Goal: Information Seeking & Learning: Learn about a topic

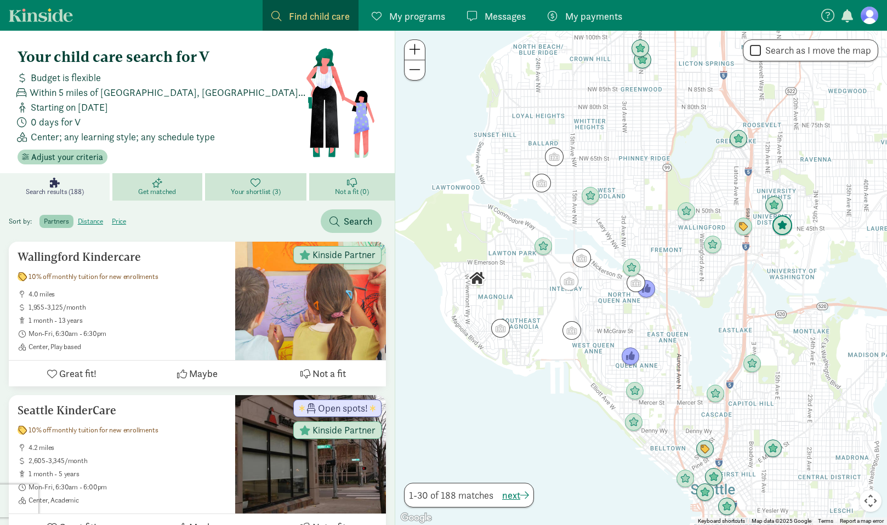
click at [783, 222] on img "Click to see details" at bounding box center [782, 225] width 21 height 21
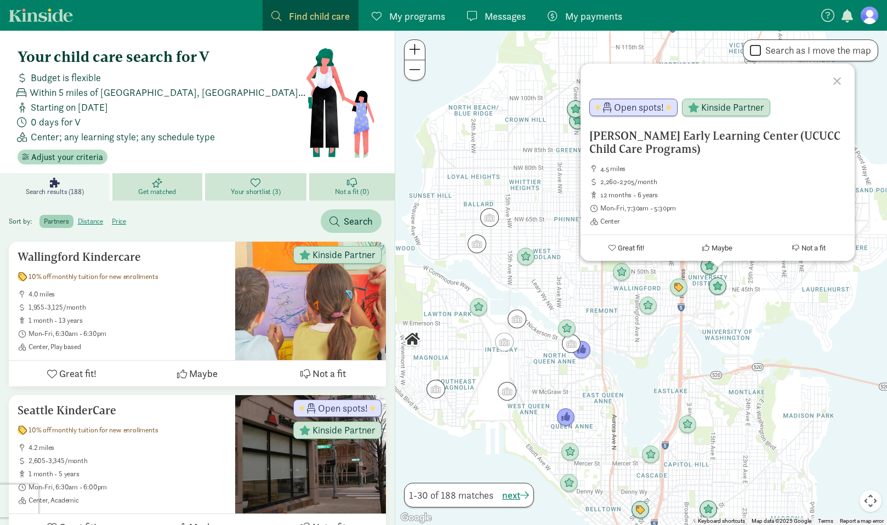
click at [768, 311] on div "[PERSON_NAME] Early Learning Center (UCUCC Child Care Programs) 4.5 miles 2,260…" at bounding box center [641, 278] width 492 height 495
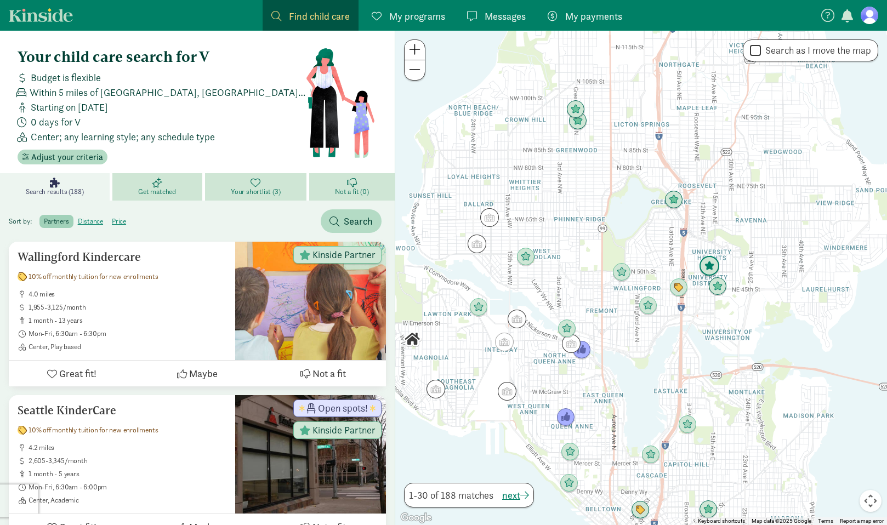
click at [715, 265] on img "Click to see details" at bounding box center [709, 266] width 21 height 21
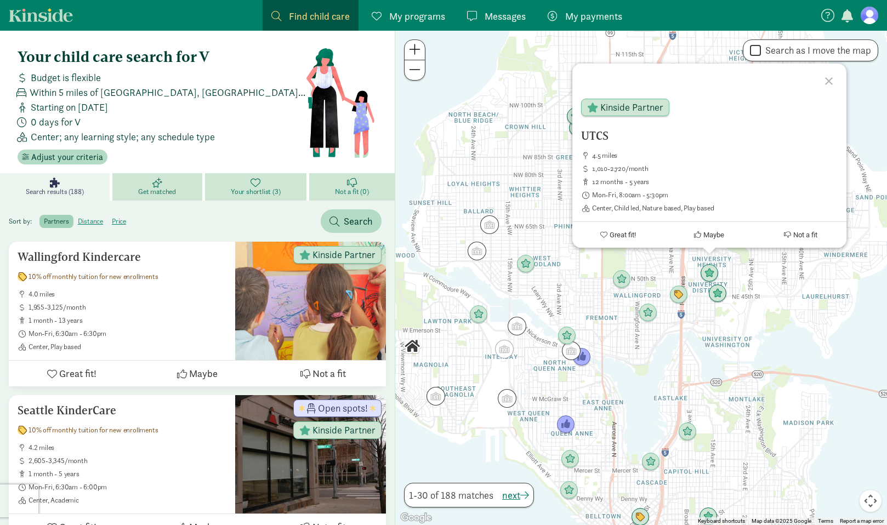
click at [728, 283] on div "UTCS 4.5 miles 1,010-2,720/month 12 months - 5 years Mon-Fri, 8:00am - 5:30pm C…" at bounding box center [641, 278] width 492 height 495
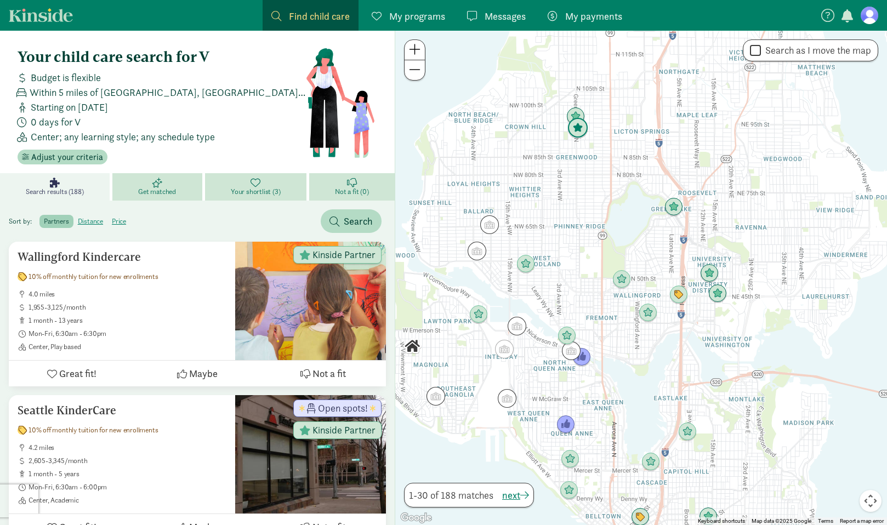
click at [575, 130] on img "Click to see details" at bounding box center [577, 128] width 21 height 21
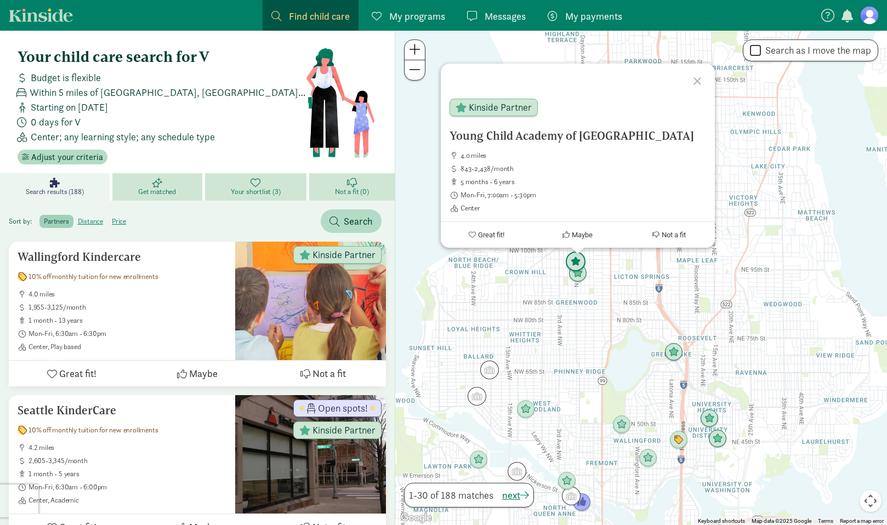
click at [577, 261] on img "Click to see details" at bounding box center [575, 262] width 21 height 21
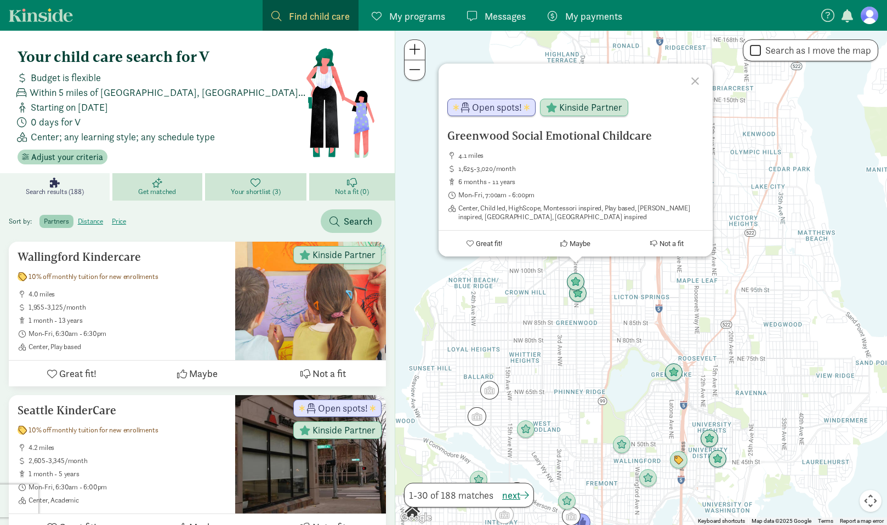
click at [563, 410] on div "To navigate, press the arrow keys. Greenwood Social Emotional Childcare 4.1 mil…" at bounding box center [641, 278] width 492 height 495
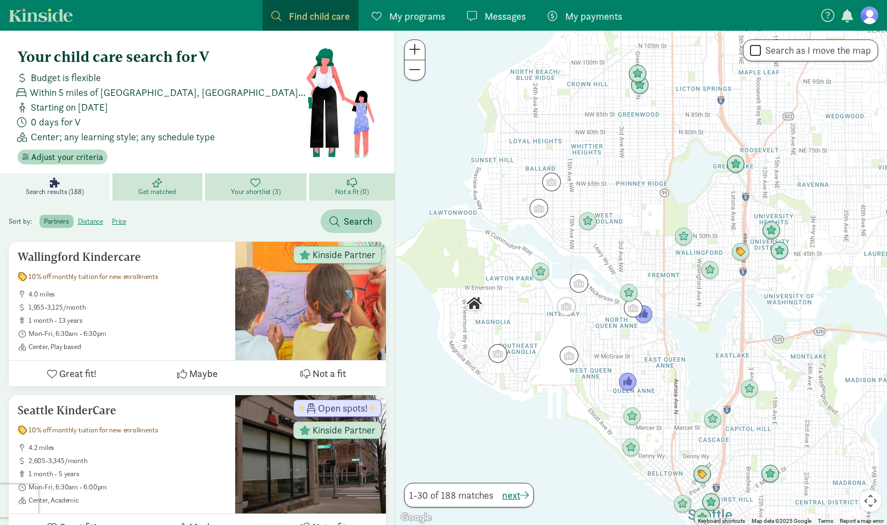
drag, startPoint x: 564, startPoint y: 466, endPoint x: 626, endPoint y: 257, distance: 218.4
click at [626, 257] on div at bounding box center [641, 278] width 492 height 495
click at [644, 317] on img "Click to see details" at bounding box center [643, 314] width 21 height 21
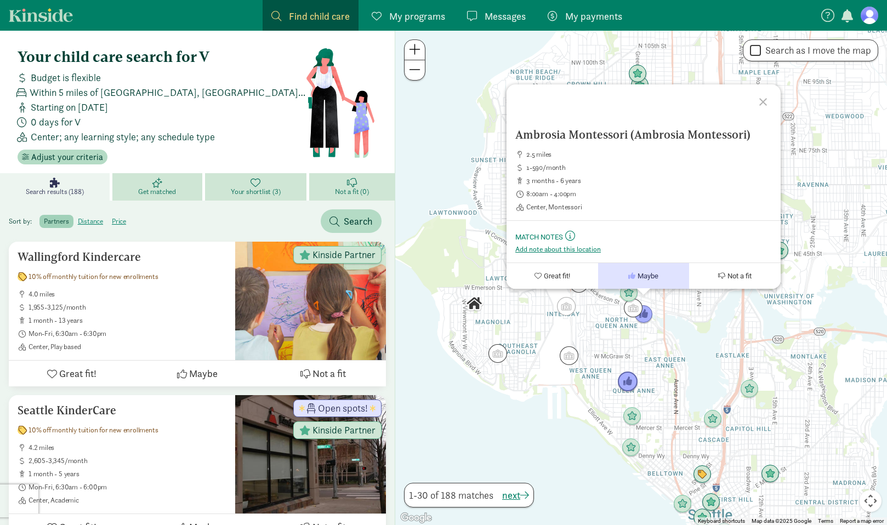
click at [632, 377] on img "Click to see details" at bounding box center [627, 382] width 21 height 21
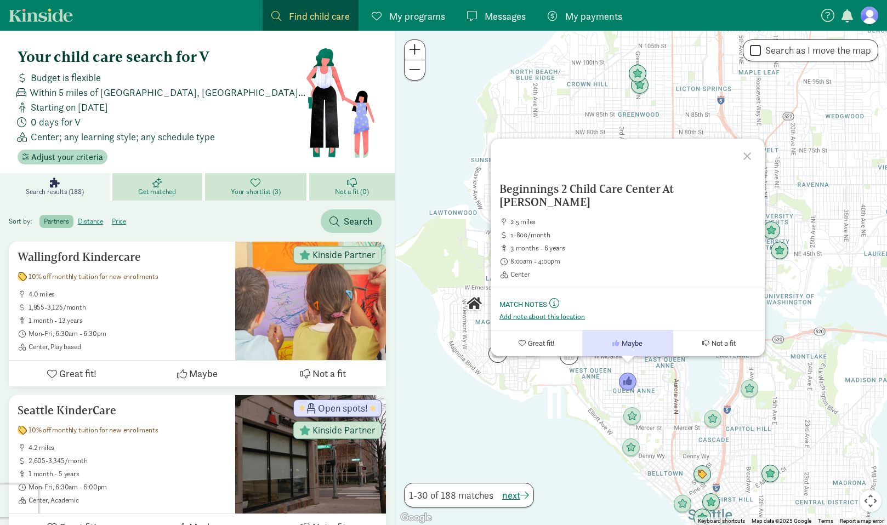
click at [537, 378] on div "To navigate, press the arrow keys. Beginnings 2 Child Care Center At [PERSON_NA…" at bounding box center [641, 278] width 492 height 495
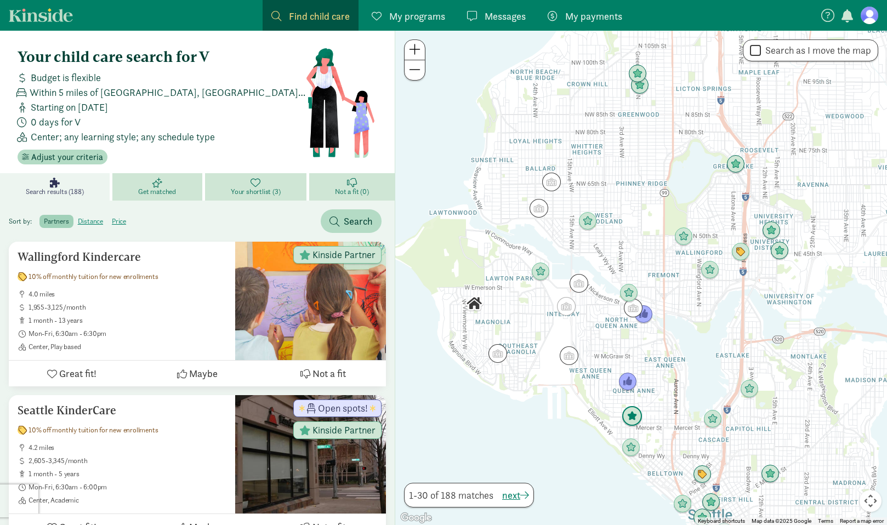
click at [629, 423] on img "Click to see details" at bounding box center [632, 416] width 21 height 21
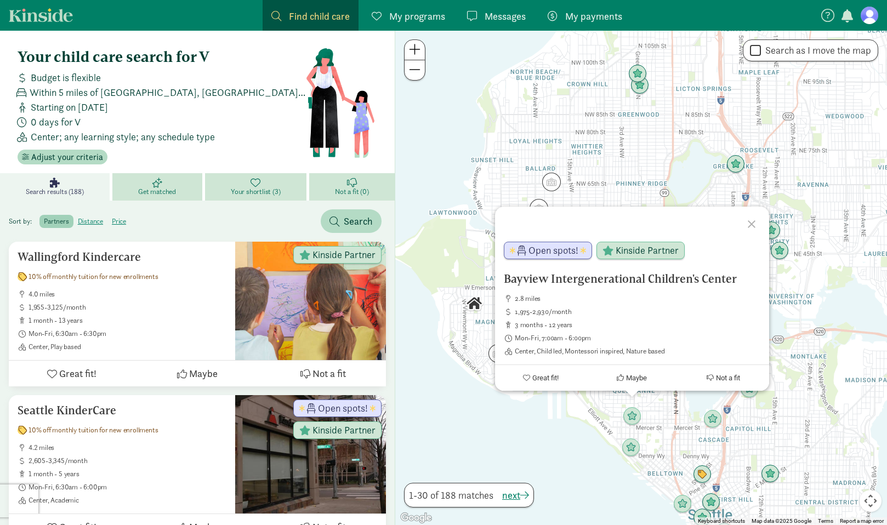
click at [593, 426] on div "Bayview Intergenerational Children's Center 2.8 miles 1,975-2,930/month 3 month…" at bounding box center [641, 278] width 492 height 495
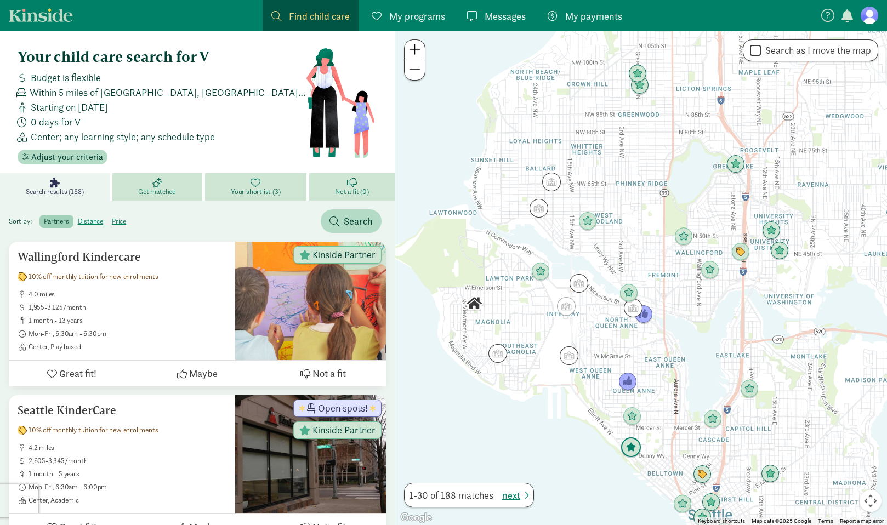
click at [627, 444] on img "Click to see details" at bounding box center [631, 448] width 21 height 21
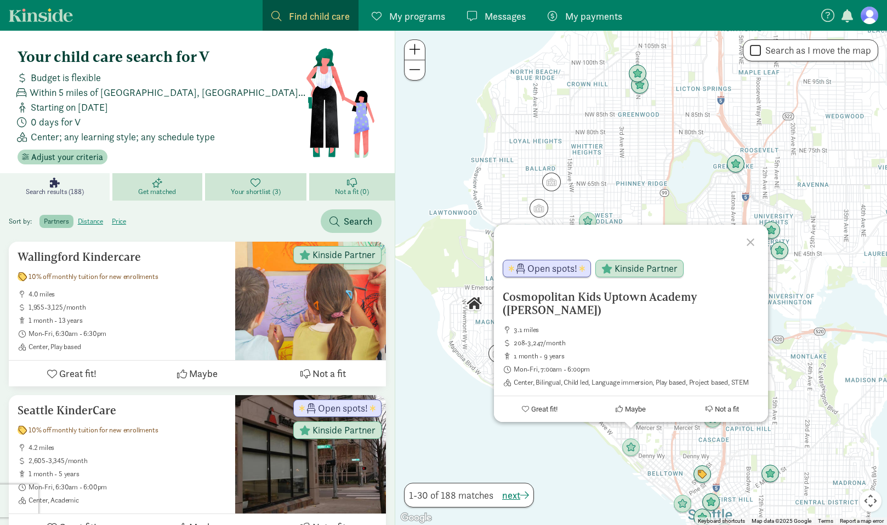
click at [568, 439] on div "Cosmopolitan Kids [GEOGRAPHIC_DATA] ([PERSON_NAME]) 3.1 miles 208-3,247/month 1…" at bounding box center [641, 278] width 492 height 495
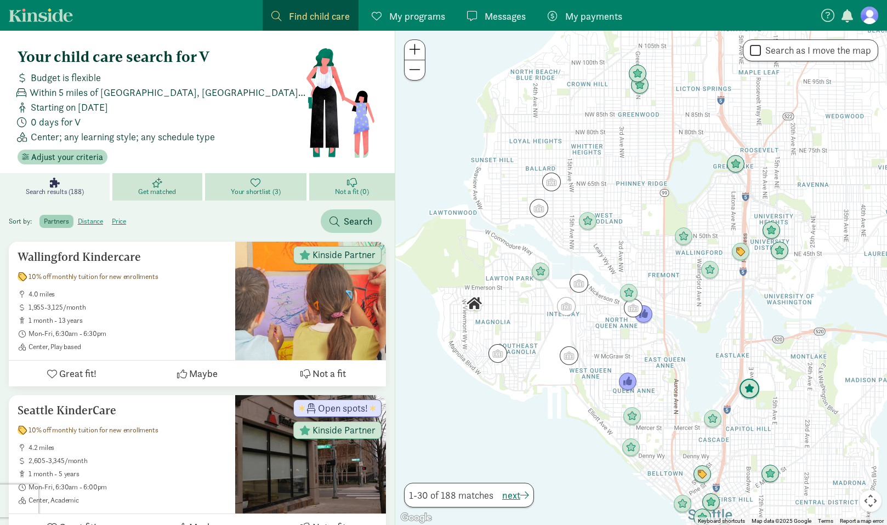
click at [756, 398] on img "Click to see details" at bounding box center [749, 389] width 21 height 21
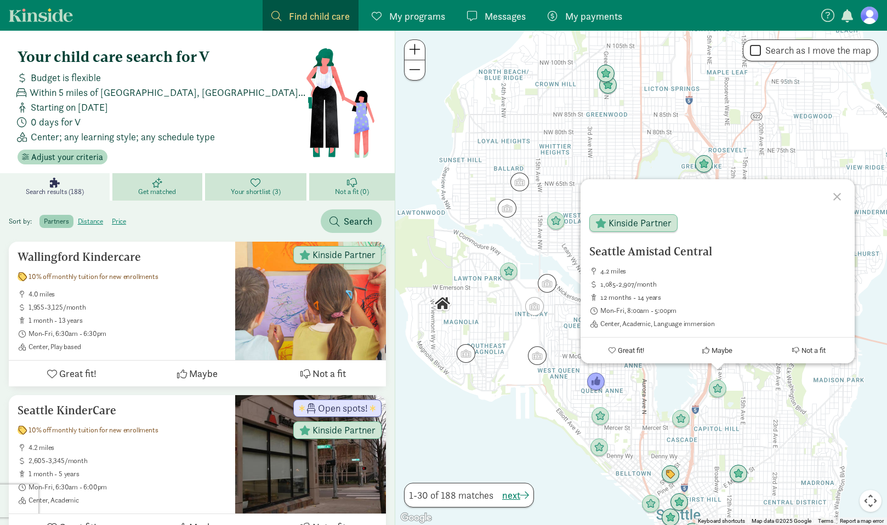
click at [774, 405] on div "Seattle [GEOGRAPHIC_DATA] 4.2 miles 1,085-2,907/month 12 months - 14 years Mon-…" at bounding box center [641, 278] width 492 height 495
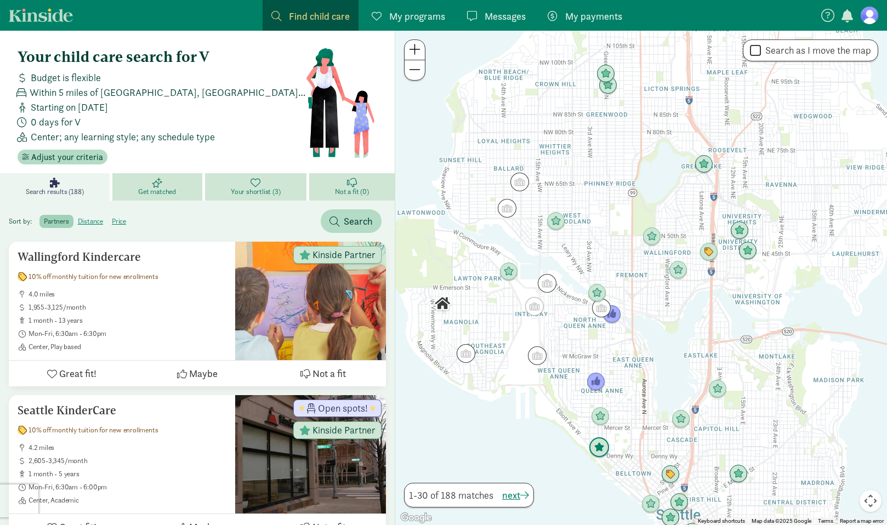
click at [605, 448] on img "Click to see details" at bounding box center [599, 448] width 21 height 21
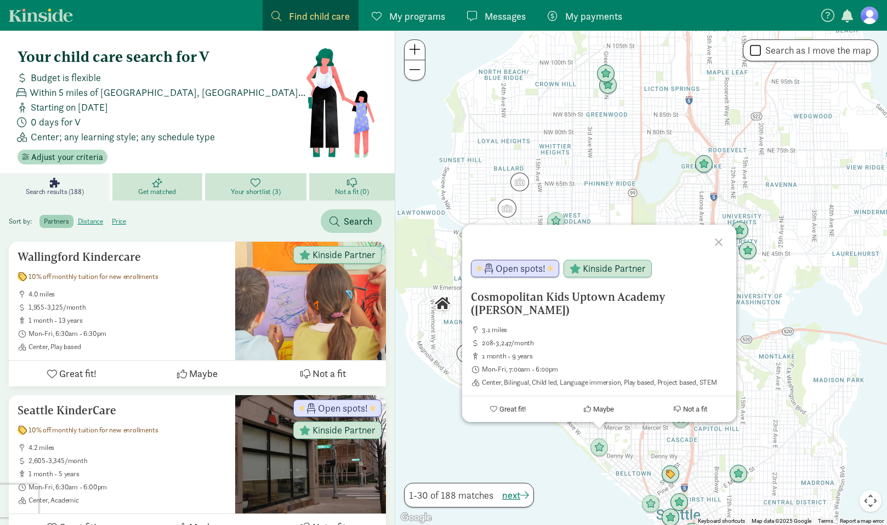
click at [629, 442] on div "Cosmopolitan Kids [GEOGRAPHIC_DATA] ([PERSON_NAME]) 3.1 miles 208-3,247/month 1…" at bounding box center [641, 278] width 492 height 495
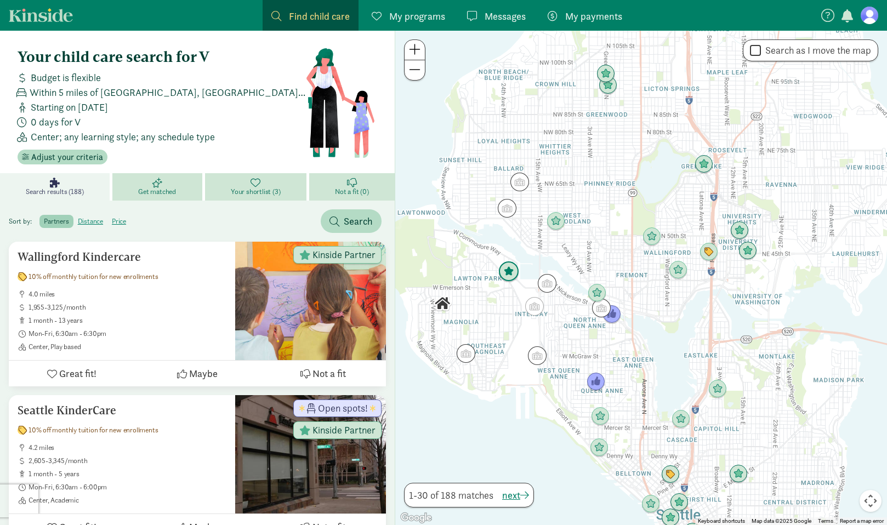
click at [518, 266] on img "Click to see details" at bounding box center [508, 272] width 21 height 21
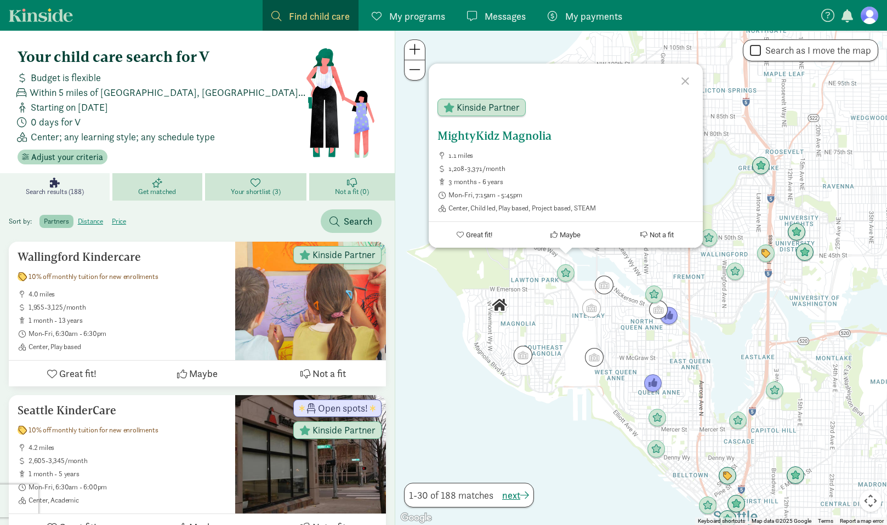
click at [502, 143] on div "MightyKidz Magnolia 1.1 miles 1,208-3,371/month 3 months - 6 years Mon-Fri, 7:1…" at bounding box center [566, 170] width 257 height 83
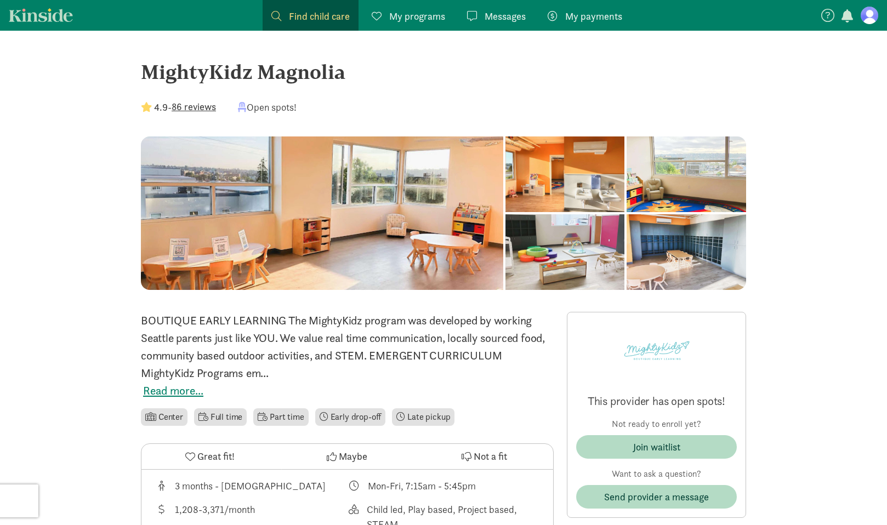
scroll to position [2, 0]
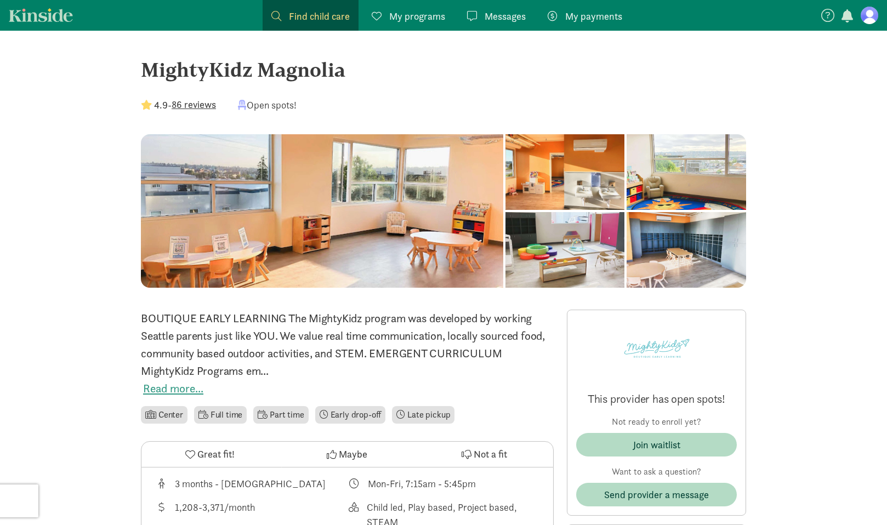
click at [157, 388] on button "Read more..." at bounding box center [173, 389] width 60 height 18
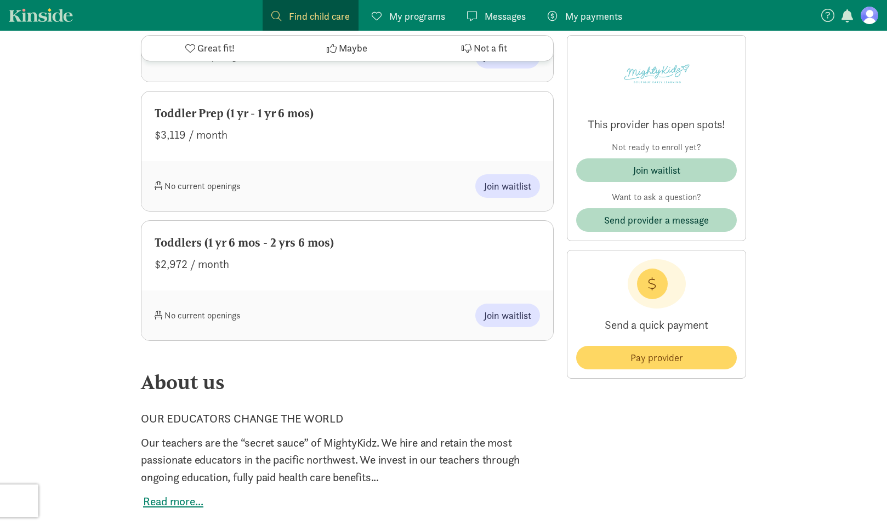
scroll to position [1505, 0]
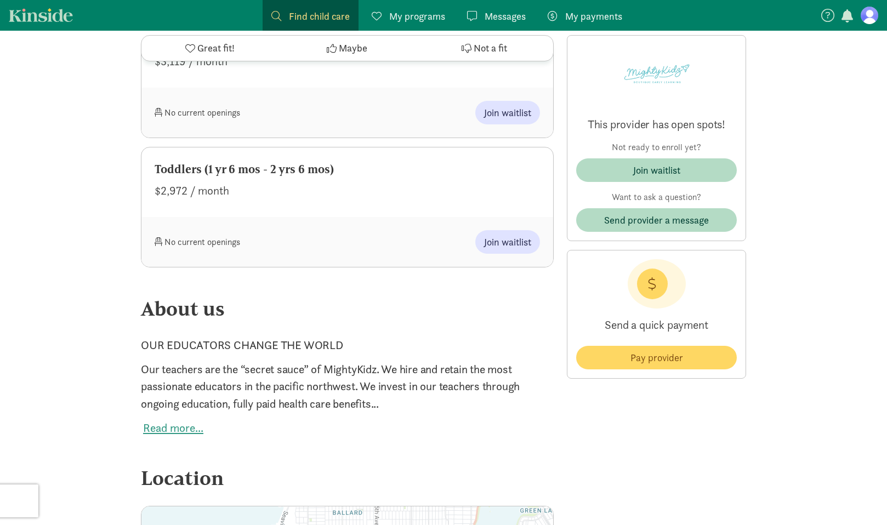
click at [176, 433] on button "Read more..." at bounding box center [173, 428] width 60 height 18
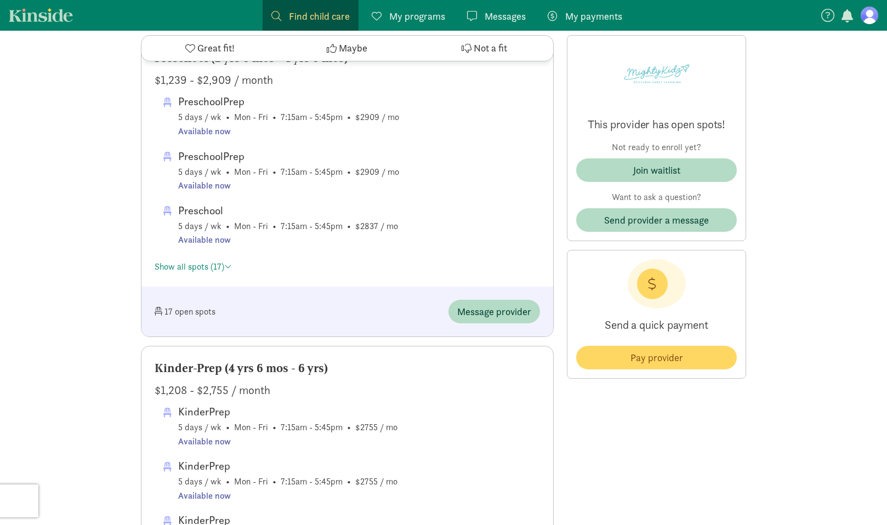
scroll to position [0, 0]
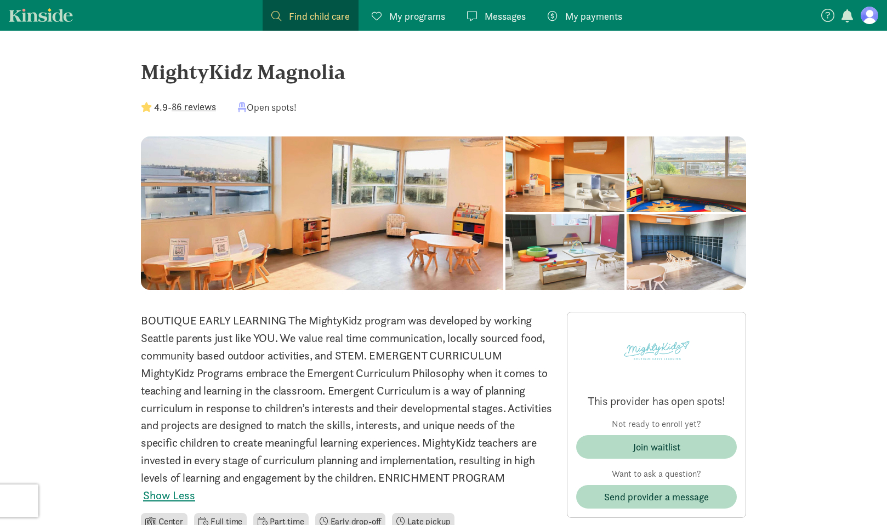
drag, startPoint x: 143, startPoint y: 71, endPoint x: 344, endPoint y: 70, distance: 200.7
click at [344, 70] on div "MightyKidz Magnolia" at bounding box center [443, 72] width 605 height 30
